Goal: Transaction & Acquisition: Purchase product/service

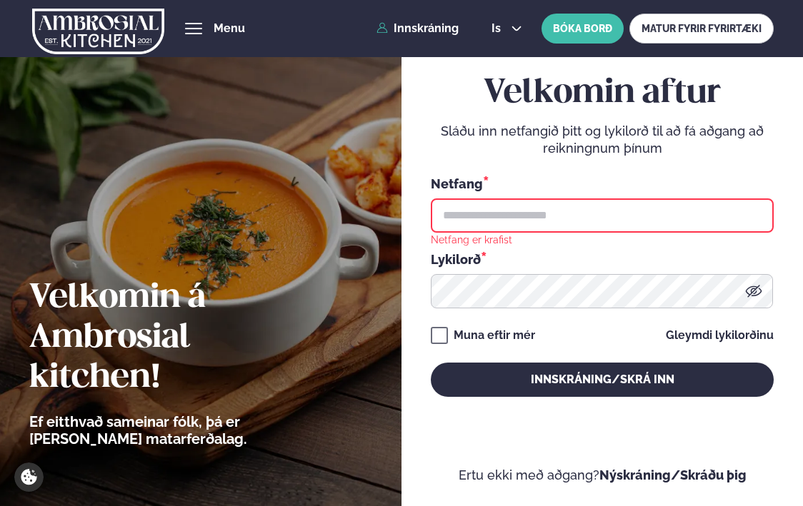
type input "**********"
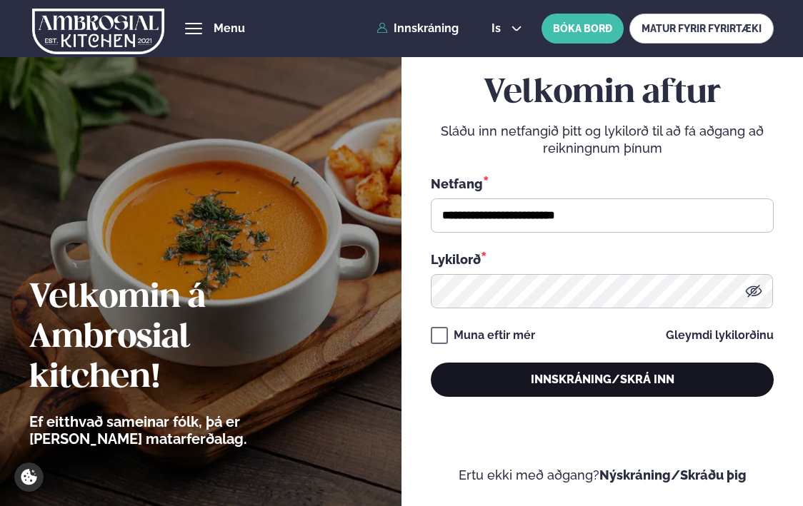
click at [560, 380] on button "Innskráning/Skrá inn" at bounding box center [602, 380] width 343 height 34
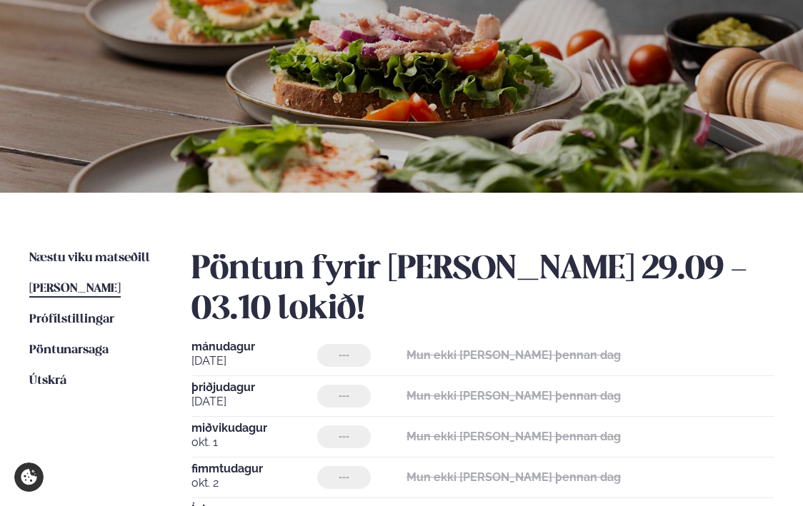
scroll to position [118, 0]
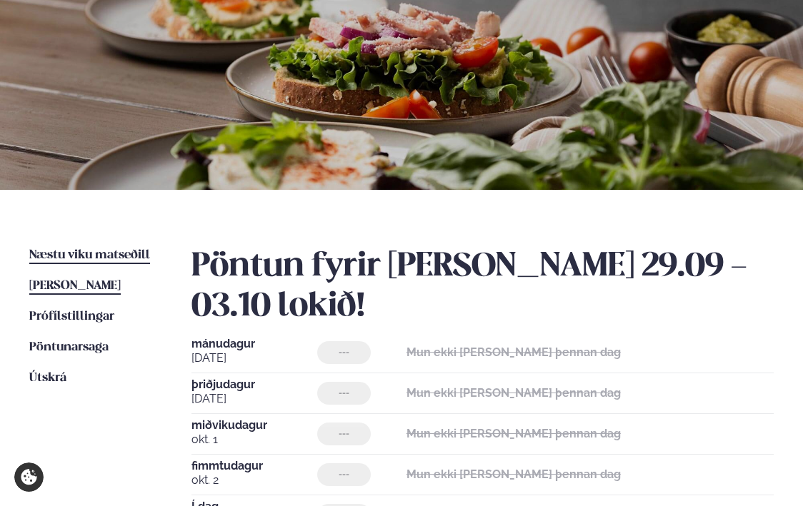
click at [137, 253] on span "Næstu viku matseðill" at bounding box center [89, 255] width 121 height 12
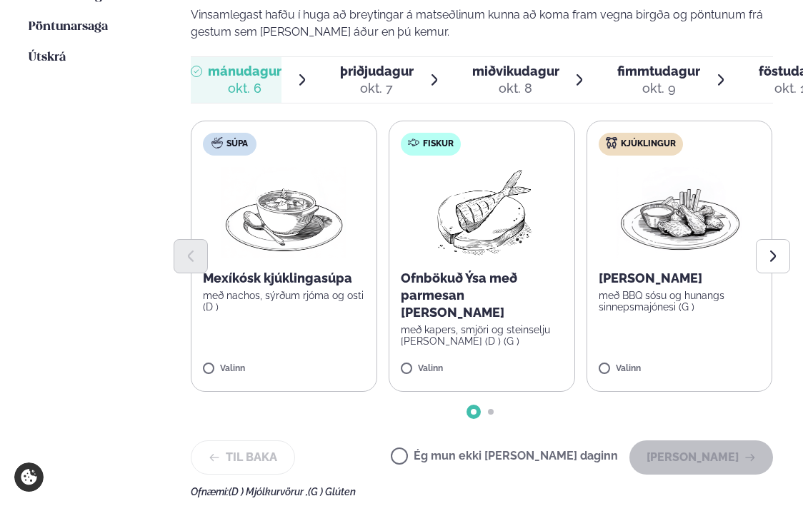
scroll to position [440, 1]
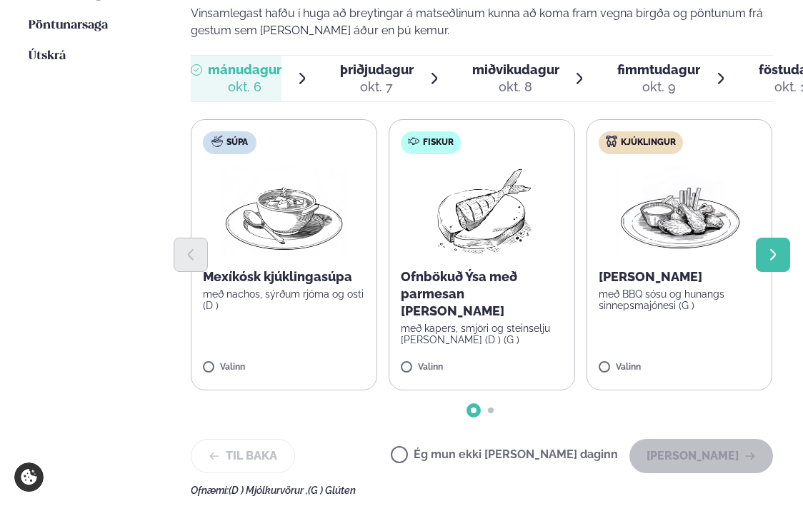
click at [777, 250] on icon "Next slide" at bounding box center [773, 255] width 14 height 14
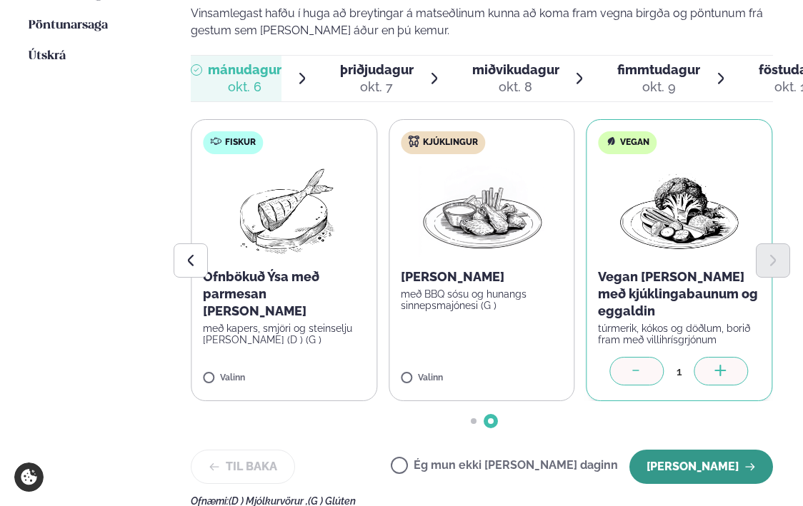
click at [697, 461] on button "[PERSON_NAME]" at bounding box center [701, 467] width 144 height 34
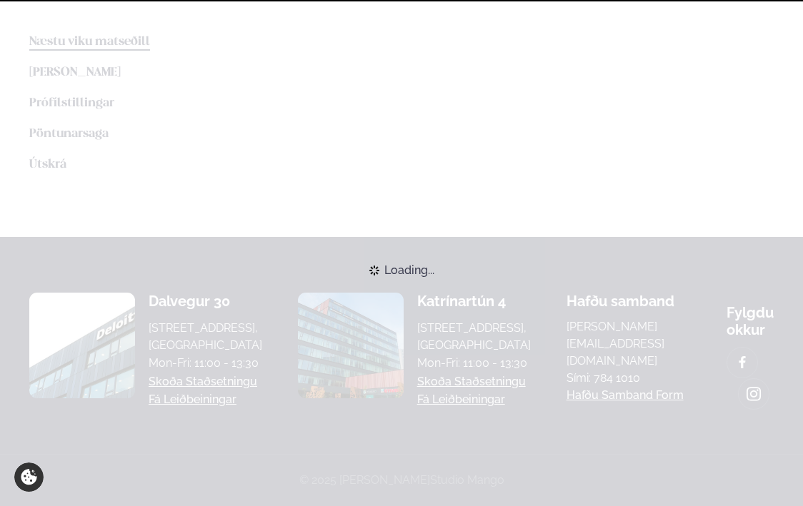
scroll to position [412, 0]
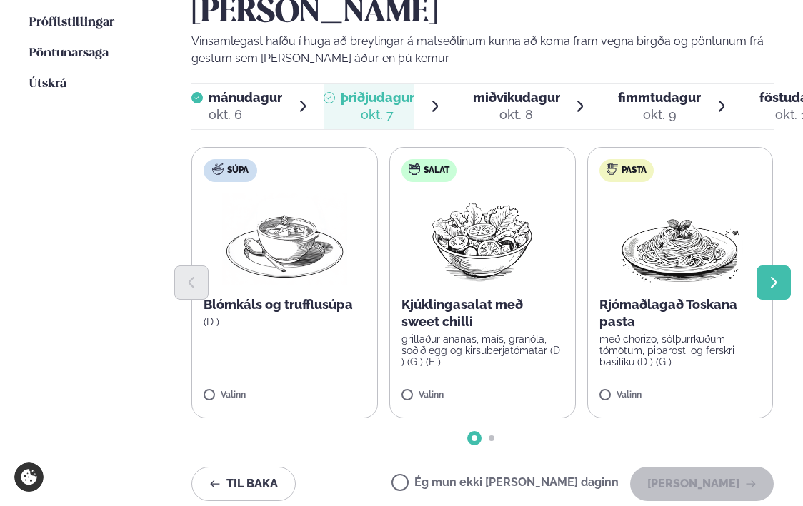
click at [771, 276] on icon "Next slide" at bounding box center [774, 283] width 14 height 14
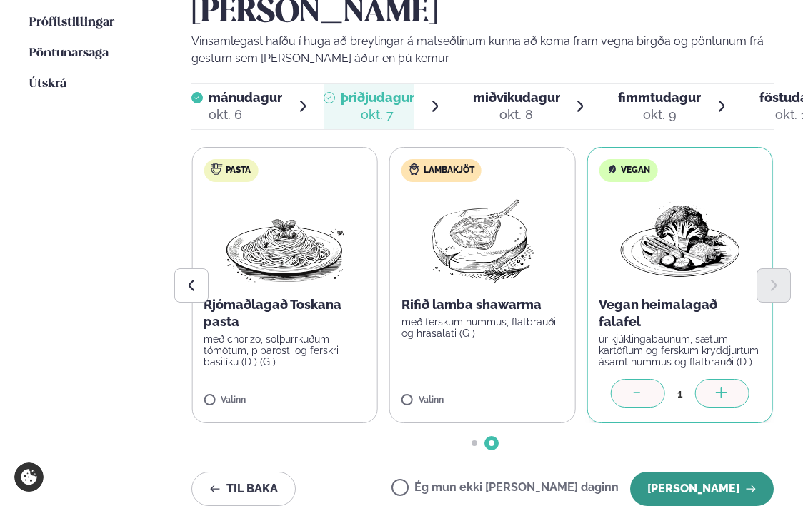
click at [692, 484] on button "[PERSON_NAME]" at bounding box center [702, 489] width 144 height 34
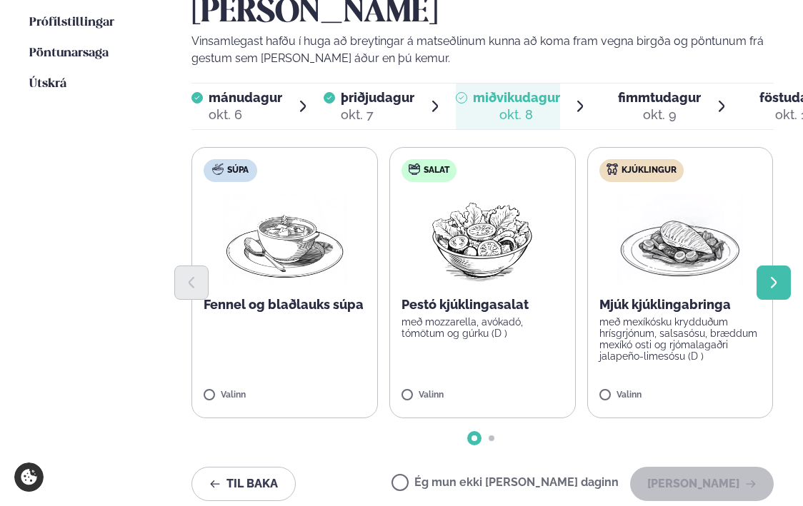
click at [768, 285] on icon "Next slide" at bounding box center [774, 283] width 14 height 14
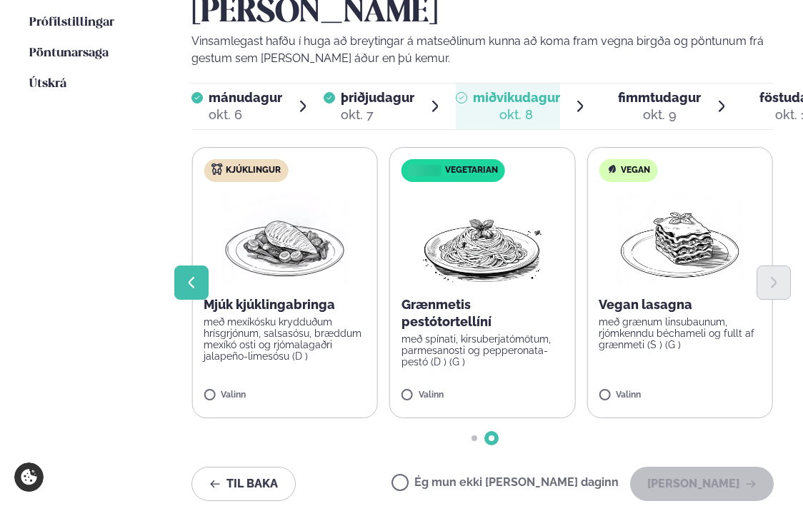
click at [191, 277] on icon "Previous slide" at bounding box center [191, 283] width 14 height 14
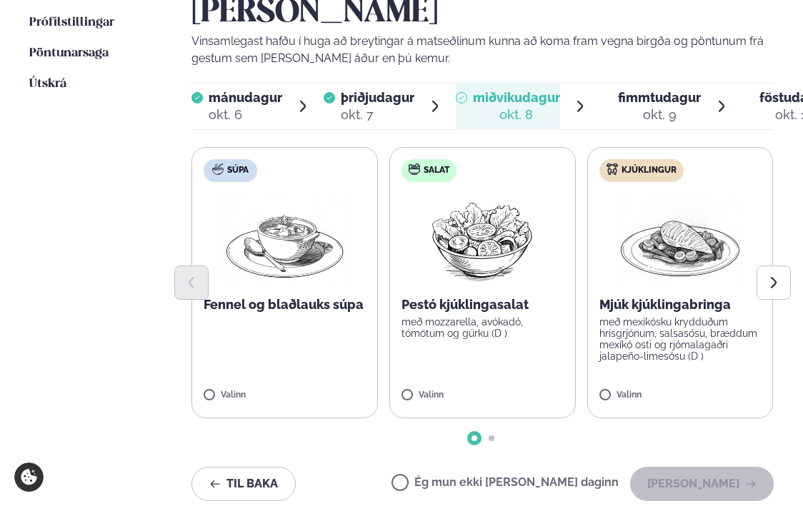
click at [494, 246] on img at bounding box center [482, 239] width 126 height 91
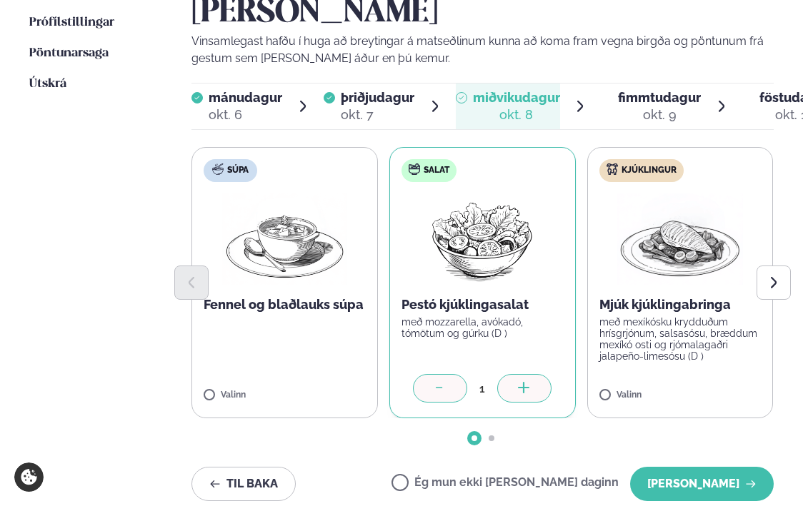
click at [497, 243] on img at bounding box center [482, 239] width 126 height 91
click at [764, 278] on button "Next slide" at bounding box center [774, 283] width 34 height 34
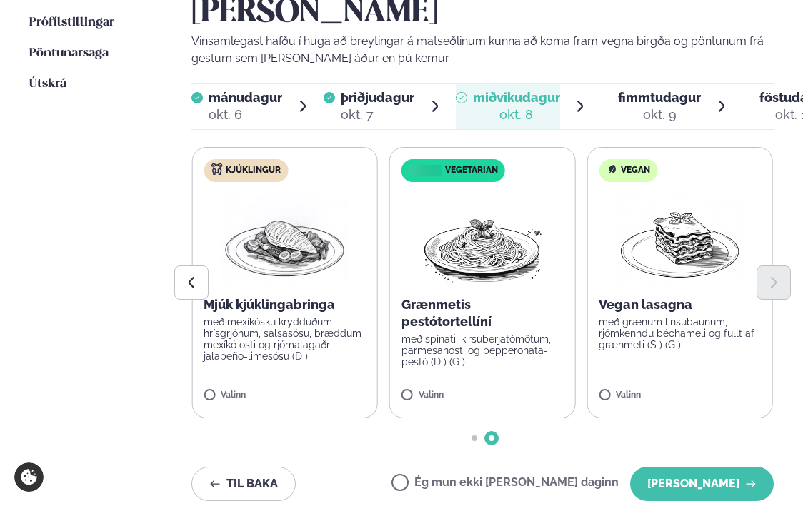
click at [475, 251] on img at bounding box center [482, 239] width 126 height 91
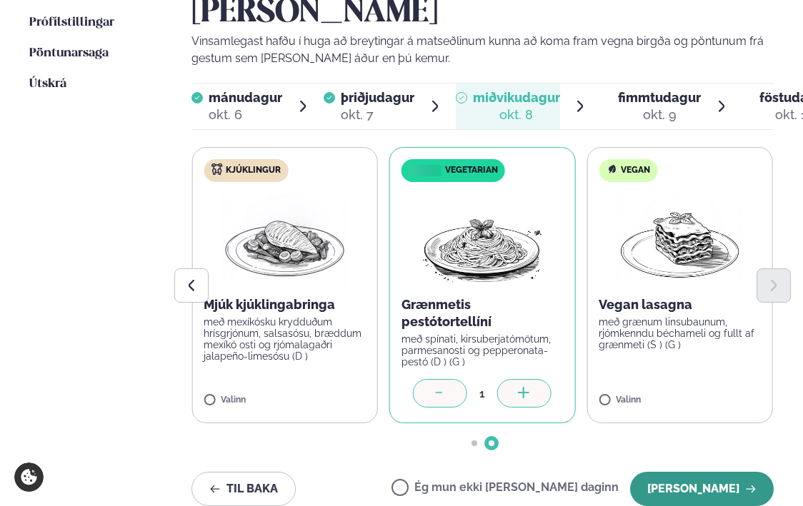
click at [691, 483] on button "[PERSON_NAME]" at bounding box center [702, 489] width 144 height 34
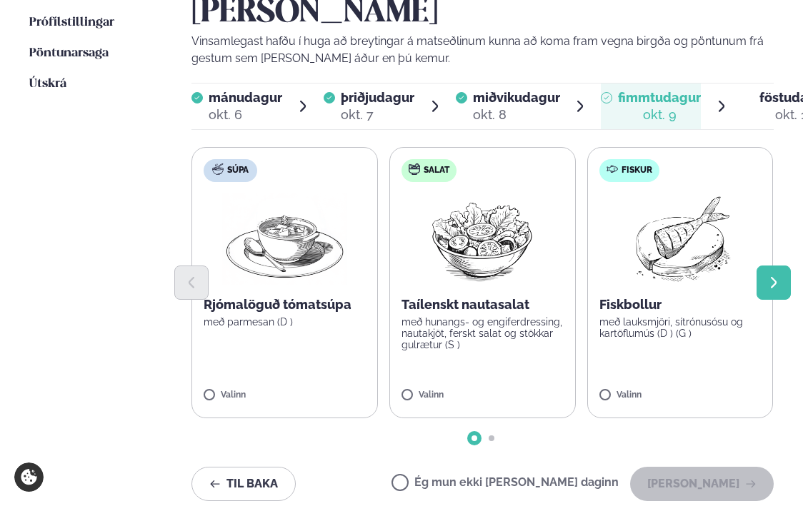
click at [768, 280] on icon "Next slide" at bounding box center [774, 283] width 14 height 14
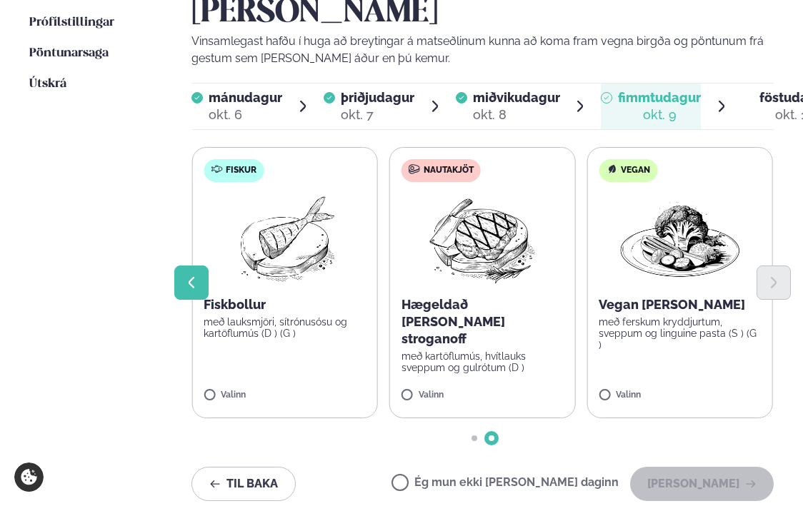
click at [189, 279] on icon "Previous slide" at bounding box center [191, 283] width 14 height 14
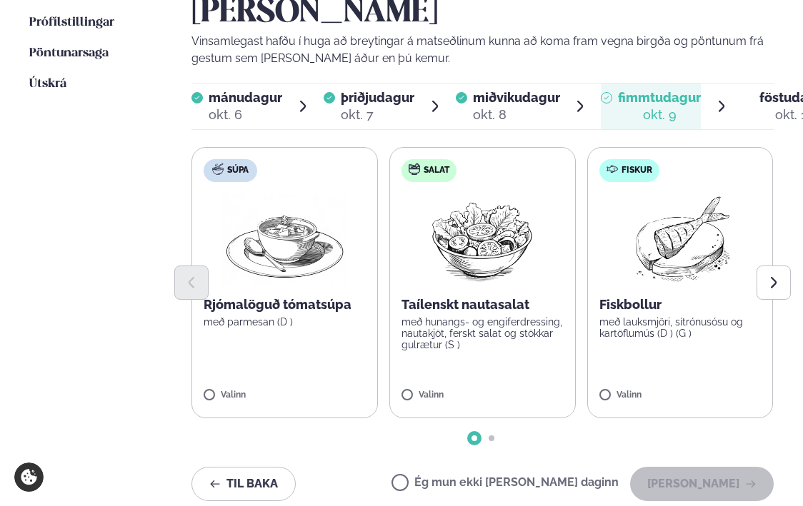
click at [282, 234] on img at bounding box center [285, 239] width 126 height 91
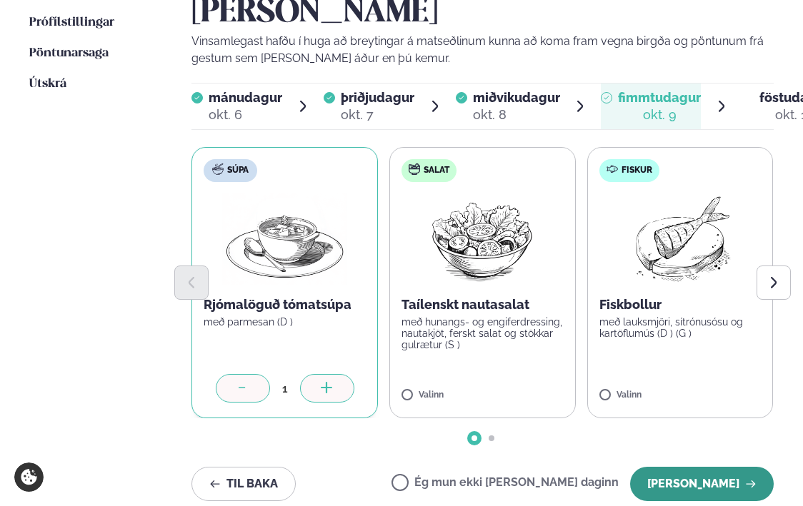
click at [714, 479] on button "[PERSON_NAME]" at bounding box center [702, 484] width 144 height 34
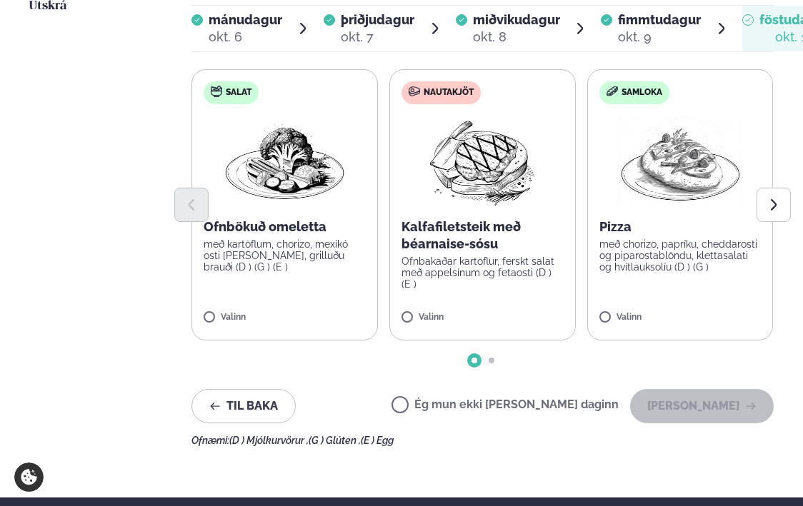
scroll to position [497, 0]
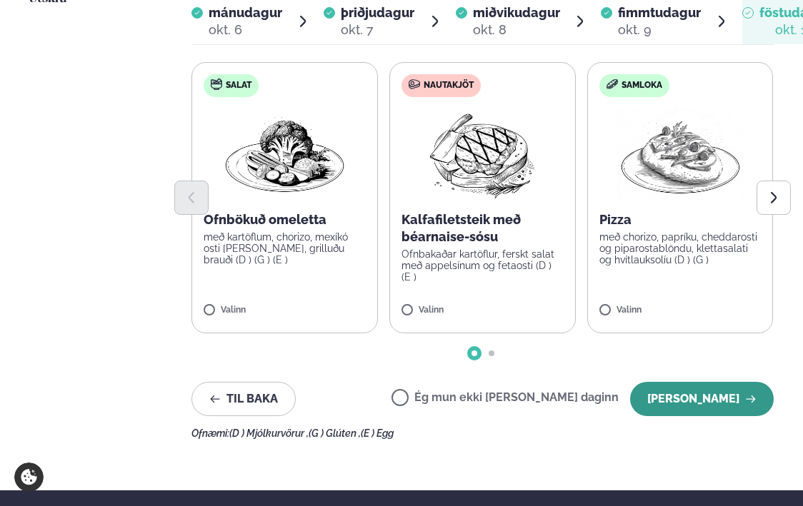
click at [703, 396] on button "[PERSON_NAME]" at bounding box center [702, 399] width 144 height 34
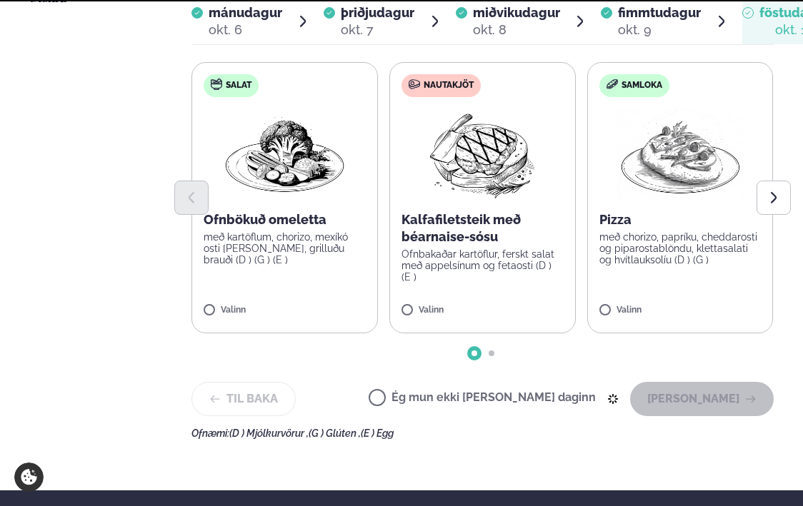
scroll to position [412, 0]
